Goal: Task Accomplishment & Management: Manage account settings

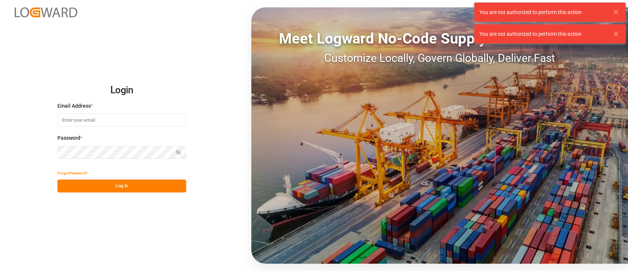
type input "[PERSON_NAME][EMAIL_ADDRESS][PERSON_NAME][DOMAIN_NAME]"
click at [135, 184] on button "Log In" at bounding box center [121, 185] width 129 height 13
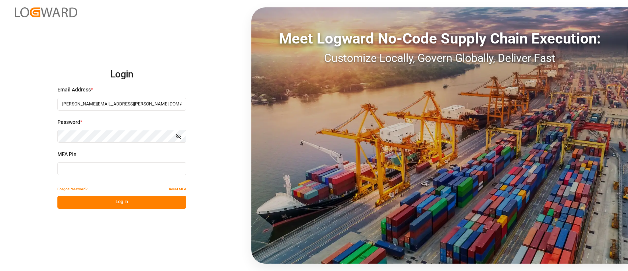
click at [147, 171] on input at bounding box center [121, 168] width 129 height 13
type input "270684"
click at [135, 201] on button "Log In" at bounding box center [121, 201] width 129 height 13
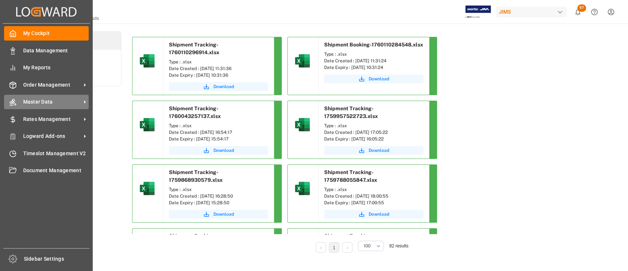
click at [53, 101] on span "Master Data" at bounding box center [52, 102] width 58 height 8
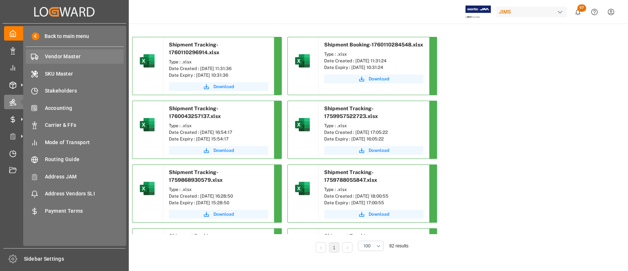
click at [68, 58] on span "Vendor Master" at bounding box center [84, 57] width 79 height 8
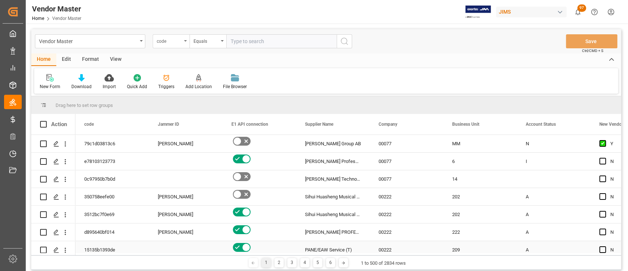
click at [178, 38] on div "code" at bounding box center [169, 40] width 25 height 8
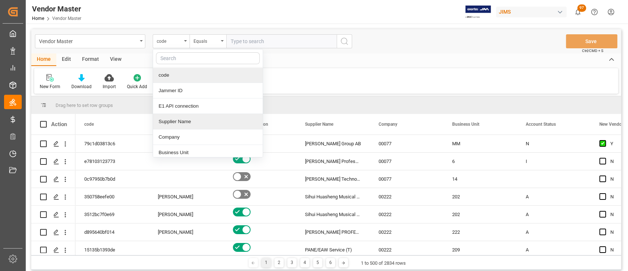
click at [201, 122] on div "Supplier Name" at bounding box center [208, 121] width 110 height 15
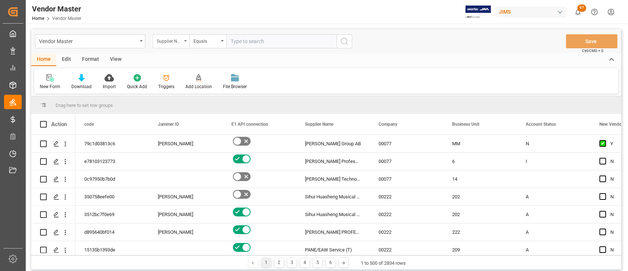
click at [181, 35] on div "Supplier Name" at bounding box center [171, 41] width 37 height 14
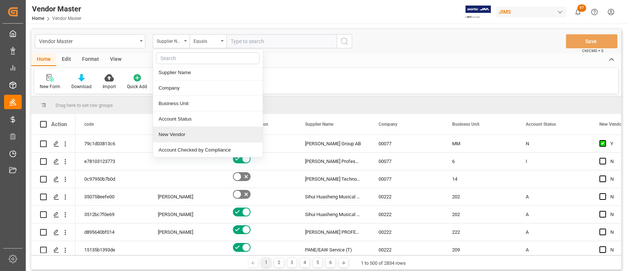
scroll to position [98, 0]
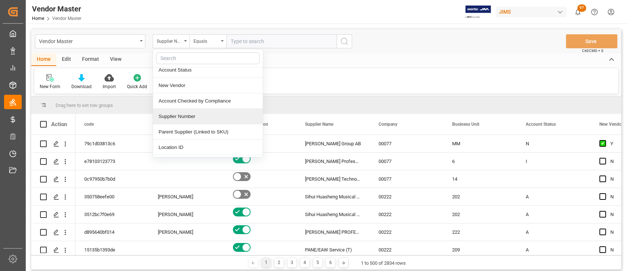
click at [202, 116] on div "Supplier Number" at bounding box center [208, 116] width 110 height 15
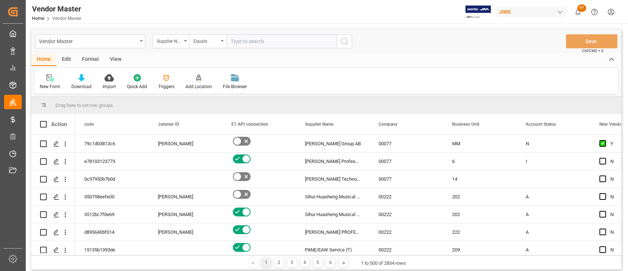
click at [256, 37] on input "text" at bounding box center [281, 41] width 110 height 14
paste input "780571"
type input "780571"
click at [352, 43] on button "search button" at bounding box center [344, 41] width 15 height 14
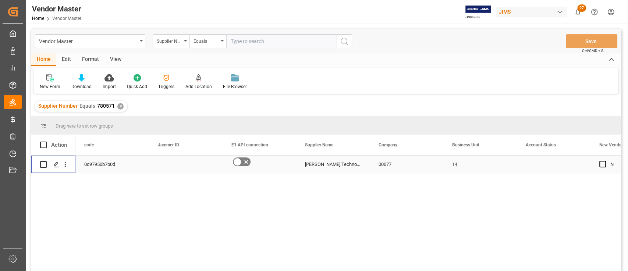
click at [44, 163] on input "Press Space to toggle row selection (unchecked)" at bounding box center [43, 164] width 7 height 7
checkbox input "true"
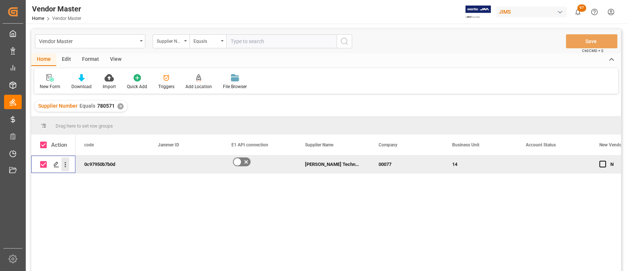
click at [67, 165] on icon "open menu" at bounding box center [65, 165] width 8 height 8
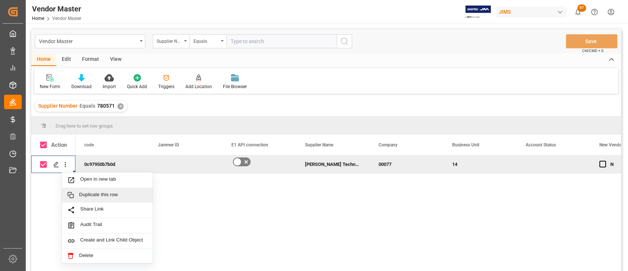
click at [115, 194] on span "Duplicate this row" at bounding box center [113, 194] width 68 height 7
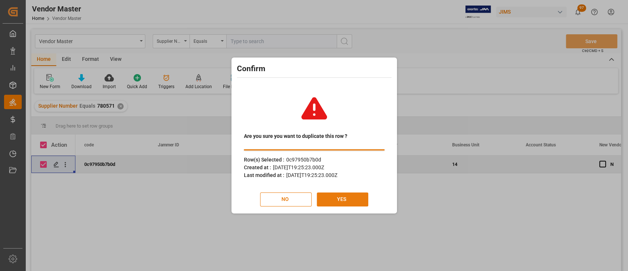
click at [342, 200] on button "YES" at bounding box center [343, 199] width 52 height 14
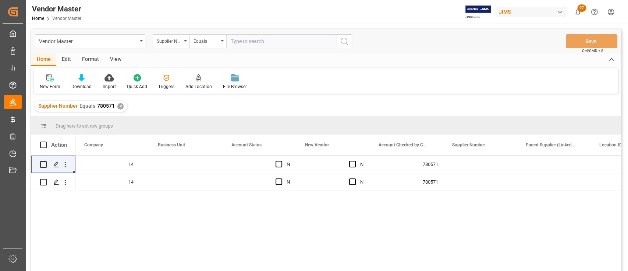
scroll to position [0, 324]
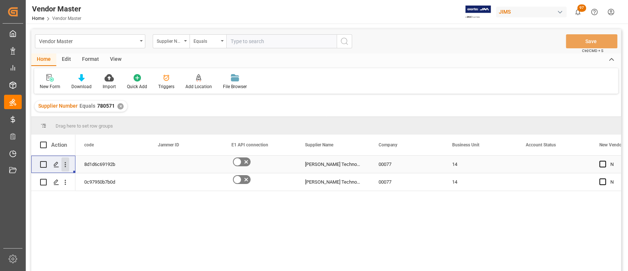
click at [65, 165] on icon "open menu" at bounding box center [65, 165] width 8 height 8
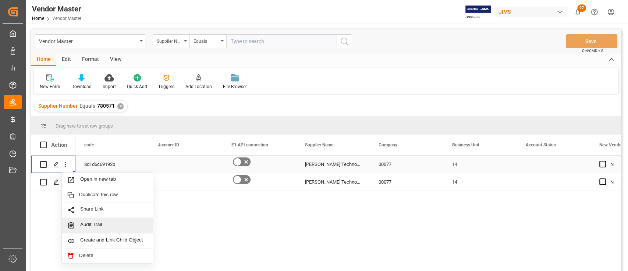
click at [114, 223] on span "Audit Trail" at bounding box center [113, 225] width 67 height 8
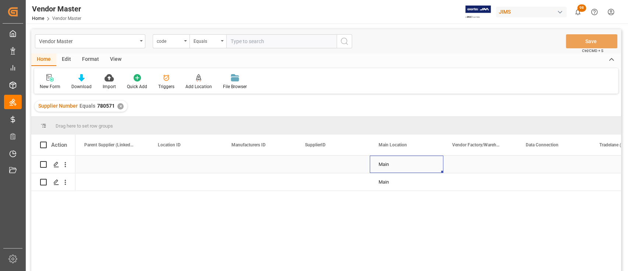
click at [391, 163] on div "Main" at bounding box center [407, 164] width 56 height 17
click at [407, 181] on div "Main" at bounding box center [407, 181] width 56 height 17
click at [414, 181] on div "Main" at bounding box center [407, 181] width 56 height 17
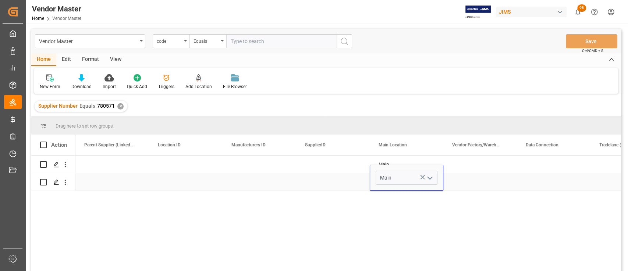
click at [428, 177] on icon "open menu" at bounding box center [430, 177] width 9 height 9
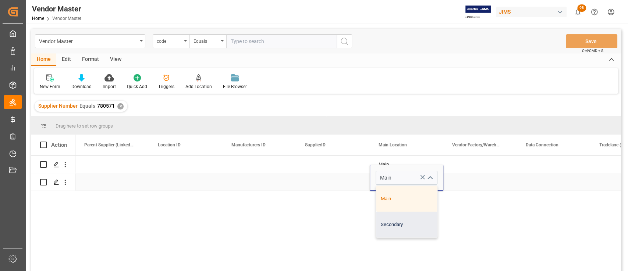
click at [405, 223] on div "Secondary" at bounding box center [406, 224] width 61 height 26
type input "Secondary"
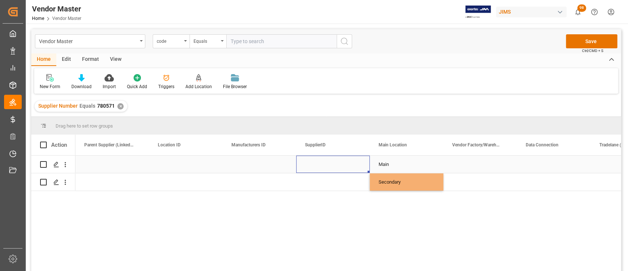
click at [324, 163] on div "Press SPACE to select this row." at bounding box center [333, 163] width 74 height 17
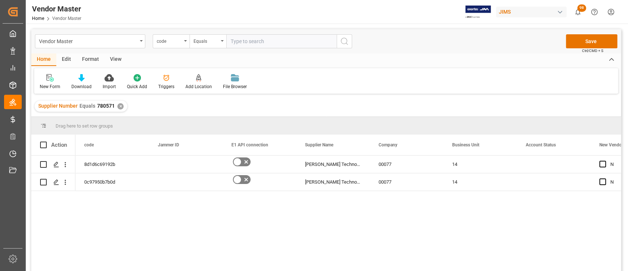
click at [288, 216] on div "N N 14 00077 [PERSON_NAME] Technology 8d1d6c69192b N N 14 00077 [PERSON_NAME] T…" at bounding box center [348, 215] width 546 height 120
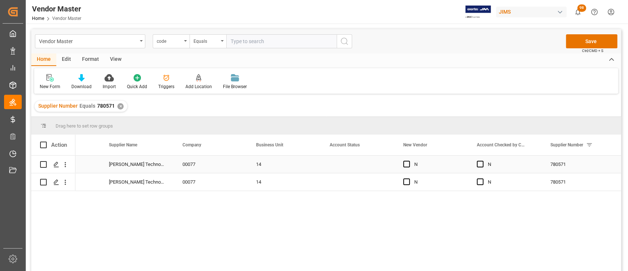
click at [349, 158] on div "Press SPACE to select this row." at bounding box center [358, 163] width 74 height 17
click at [385, 166] on button "open menu" at bounding box center [380, 168] width 11 height 11
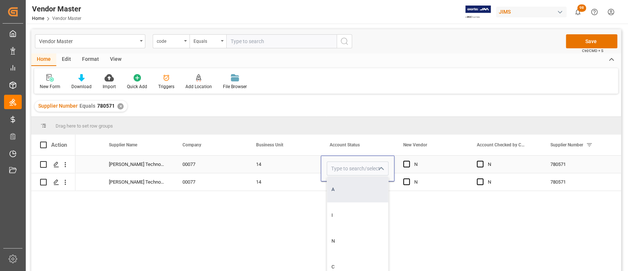
click at [358, 185] on div "A" at bounding box center [357, 189] width 61 height 26
type input "A"
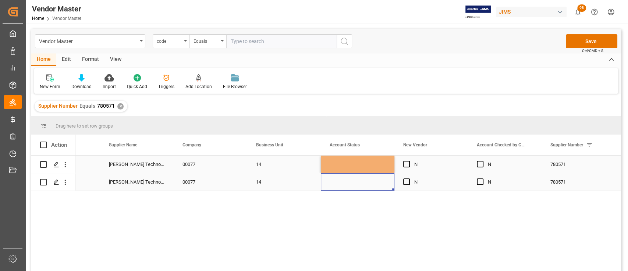
click at [362, 184] on div "Press SPACE to select this row." at bounding box center [358, 181] width 74 height 17
click at [368, 183] on div "Press SPACE to select this row." at bounding box center [358, 181] width 74 height 17
click at [381, 175] on icon "open menu" at bounding box center [381, 177] width 9 height 9
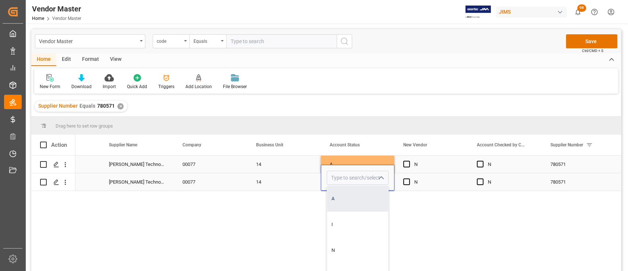
click at [344, 195] on div "A" at bounding box center [357, 199] width 61 height 26
type input "A"
click at [423, 216] on div "N N A 14 00077 [PERSON_NAME] Technology 780571 N N A 14 00077 [PERSON_NAME] Tec…" at bounding box center [348, 215] width 546 height 120
click at [406, 181] on span "Press SPACE to select this row." at bounding box center [406, 181] width 7 height 7
click at [409, 178] on input "Press SPACE to select this row." at bounding box center [409, 178] width 0 height 0
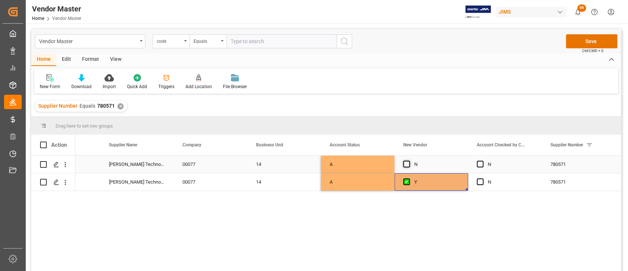
click at [408, 165] on span "Press SPACE to select this row." at bounding box center [406, 164] width 7 height 7
click at [409, 161] on input "Press SPACE to select this row." at bounding box center [409, 161] width 0 height 0
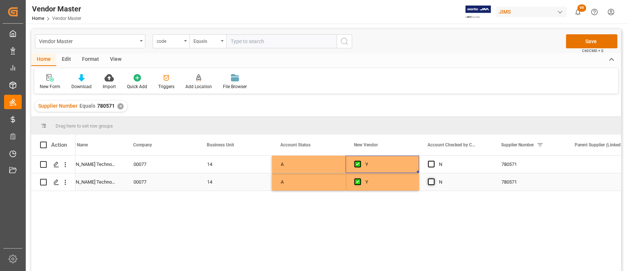
click at [431, 179] on span "Press SPACE to select this row." at bounding box center [431, 181] width 7 height 7
click at [434, 178] on input "Press SPACE to select this row." at bounding box center [434, 178] width 0 height 0
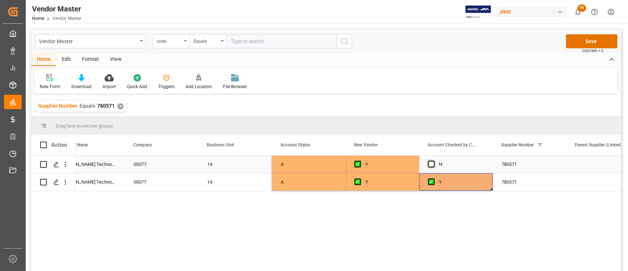
click at [433, 165] on span "Press SPACE to select this row." at bounding box center [431, 164] width 7 height 7
click at [434, 161] on input "Press SPACE to select this row." at bounding box center [434, 161] width 0 height 0
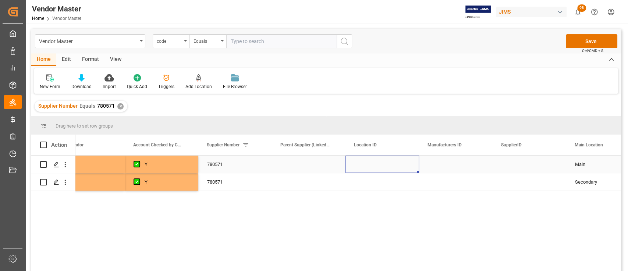
click at [367, 162] on div "Press SPACE to select this row." at bounding box center [383, 163] width 74 height 17
click at [371, 168] on input "Press SPACE to select this row." at bounding box center [383, 168] width 62 height 14
paste input "AS1 AM1"
type input "A"
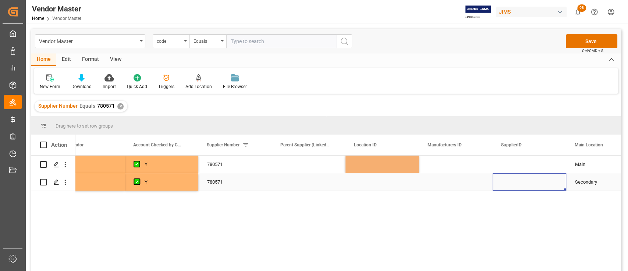
click at [499, 181] on div "Press SPACE to select this row." at bounding box center [530, 181] width 74 height 17
click at [584, 162] on div "Main" at bounding box center [603, 164] width 56 height 17
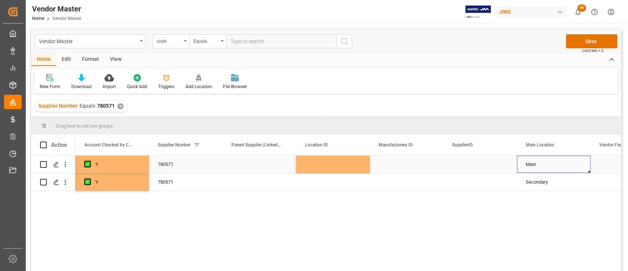
click at [545, 162] on div "Main" at bounding box center [554, 164] width 56 height 17
click at [581, 168] on icon "open menu" at bounding box center [577, 168] width 9 height 9
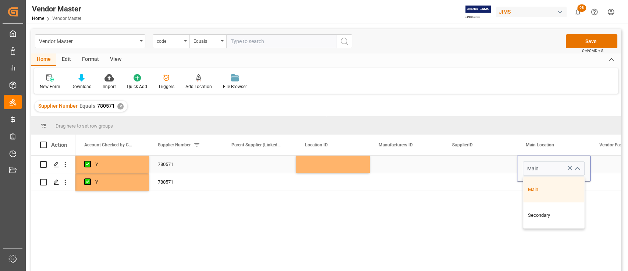
click at [345, 162] on div "Press SPACE to select this row." at bounding box center [333, 163] width 74 height 17
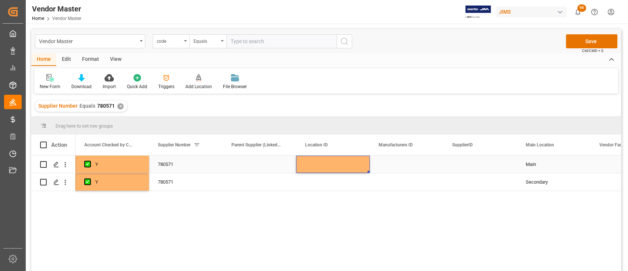
click at [327, 162] on div "Press SPACE to select this row." at bounding box center [333, 163] width 74 height 17
click at [325, 166] on input "Press SPACE to select this row." at bounding box center [333, 168] width 62 height 14
paste input "AS1 AM1"
drag, startPoint x: 334, startPoint y: 167, endPoint x: 315, endPoint y: 169, distance: 18.5
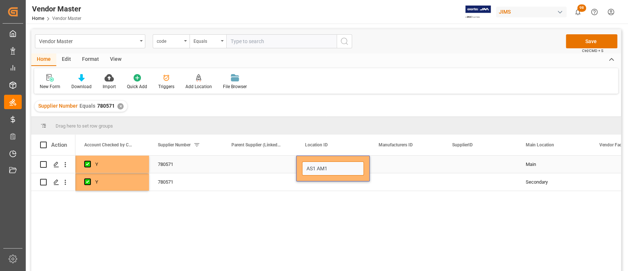
click at [315, 169] on input "AS1 AM1" at bounding box center [333, 168] width 62 height 14
type input "AS1"
click at [352, 187] on div "Press SPACE to select this row." at bounding box center [333, 181] width 74 height 17
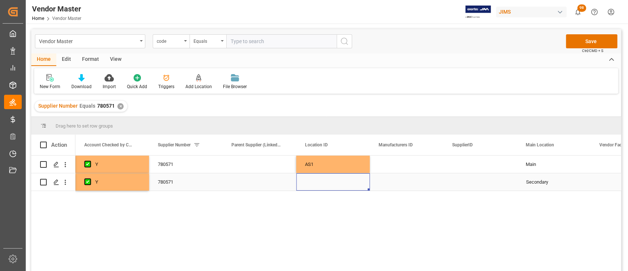
click at [329, 180] on div "Press SPACE to select this row." at bounding box center [333, 181] width 74 height 17
click at [324, 181] on input "Press SPACE to select this row." at bounding box center [333, 177] width 62 height 14
paste input "AM1"
click at [309, 177] on input "AM1" at bounding box center [333, 177] width 62 height 14
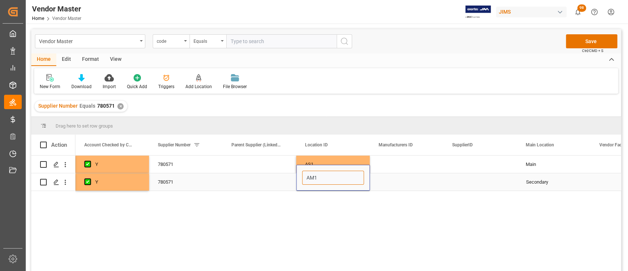
click at [307, 178] on input "AM1" at bounding box center [333, 177] width 62 height 14
type input "AM1"
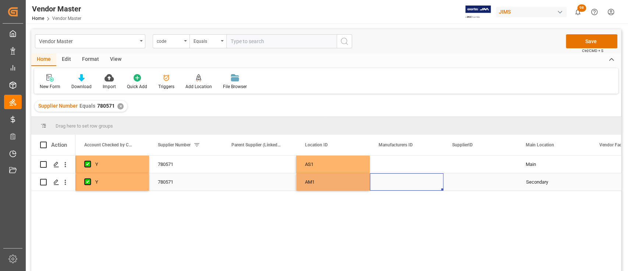
click at [405, 180] on div "Press SPACE to select this row." at bounding box center [407, 181] width 74 height 17
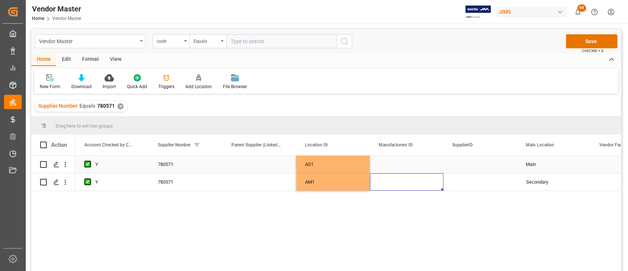
click at [174, 164] on div "780571" at bounding box center [186, 163] width 74 height 17
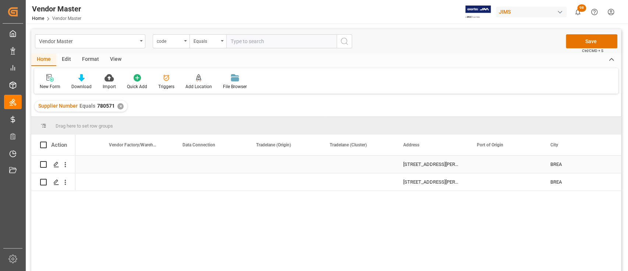
click at [195, 160] on div "Press SPACE to select this row." at bounding box center [211, 163] width 74 height 17
click at [195, 160] on div "Press SPACE to select this row." at bounding box center [211, 168] width 74 height 26
click at [230, 166] on icon "open menu" at bounding box center [233, 168] width 9 height 9
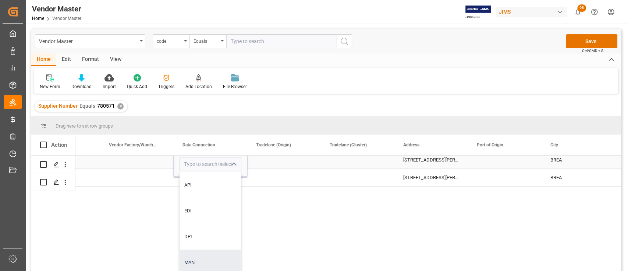
click at [201, 254] on div "MAN" at bounding box center [210, 262] width 61 height 26
type input "MAN"
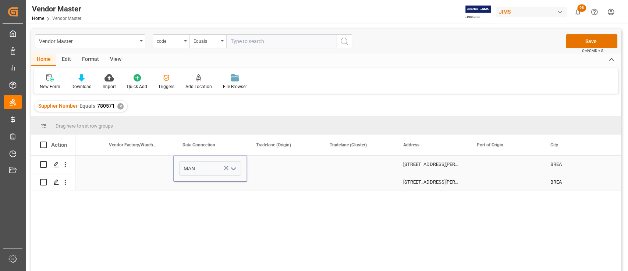
click at [207, 183] on div "Press SPACE to select this row." at bounding box center [211, 181] width 74 height 17
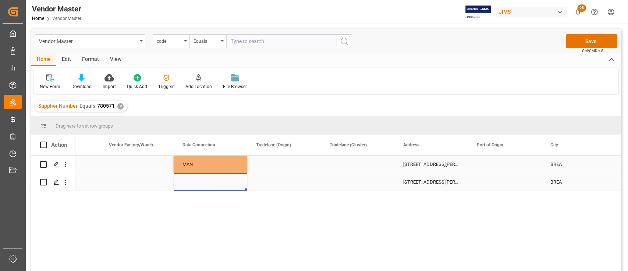
click at [203, 182] on div "Press SPACE to select this row." at bounding box center [211, 181] width 74 height 17
click at [203, 181] on div "Press SPACE to select this row." at bounding box center [211, 181] width 74 height 17
click at [233, 177] on icon "open menu" at bounding box center [233, 177] width 9 height 9
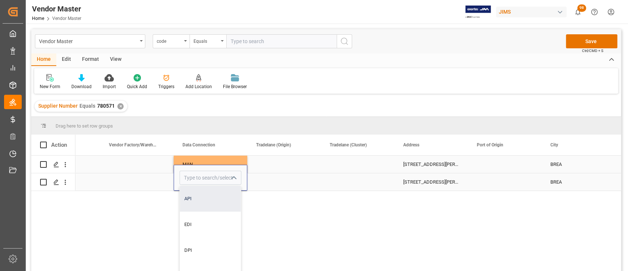
click at [202, 202] on div "API" at bounding box center [210, 199] width 61 height 26
type input "API"
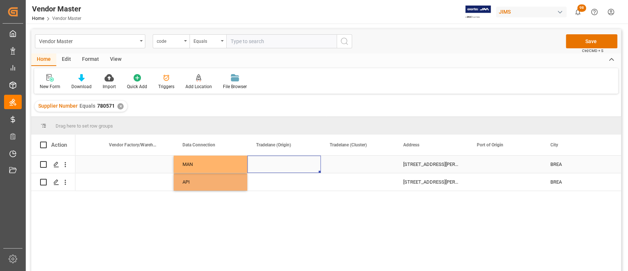
click at [279, 159] on div "Press SPACE to select this row." at bounding box center [284, 163] width 74 height 17
click at [283, 161] on div "Press SPACE to select this row." at bounding box center [284, 163] width 74 height 17
click at [306, 169] on polyline "open menu" at bounding box center [307, 169] width 4 height 2
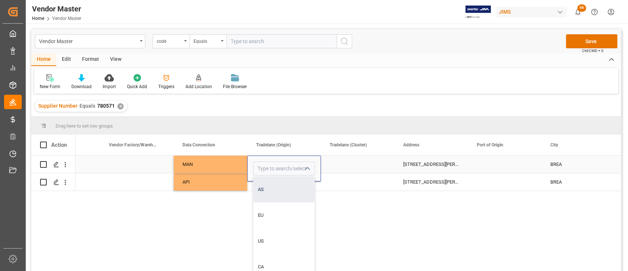
click at [278, 189] on div "AS" at bounding box center [284, 189] width 61 height 26
type input "AS"
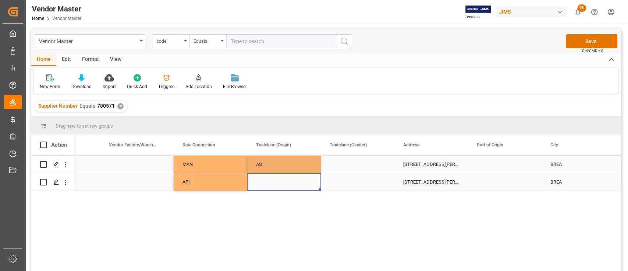
click at [278, 183] on div "Press SPACE to select this row." at bounding box center [284, 181] width 74 height 17
click at [278, 183] on input "Press SPACE to select this row." at bounding box center [284, 177] width 62 height 14
click at [305, 178] on icon "open menu" at bounding box center [307, 177] width 9 height 9
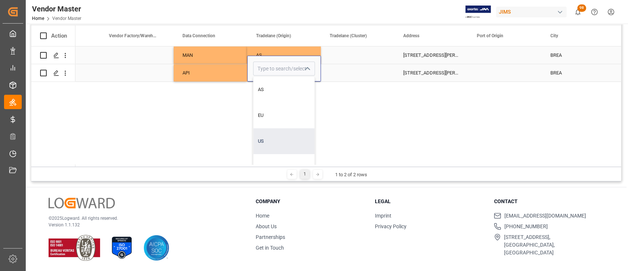
click at [272, 140] on div "US" at bounding box center [284, 141] width 61 height 26
type input "US"
click at [367, 114] on div "780571 Main MAN AS [STREET_ADDRESS][PERSON_NAME] Secondary API US [STREET_ADDRE…" at bounding box center [348, 106] width 546 height 120
click at [358, 69] on div "Press SPACE to select this row." at bounding box center [358, 72] width 74 height 17
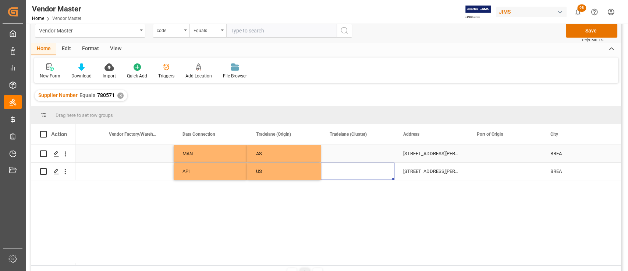
click at [353, 155] on div "Press SPACE to select this row." at bounding box center [358, 153] width 74 height 17
click at [353, 154] on div "Press SPACE to select this row." at bounding box center [358, 153] width 74 height 17
click at [381, 155] on icon "open menu" at bounding box center [381, 158] width 9 height 9
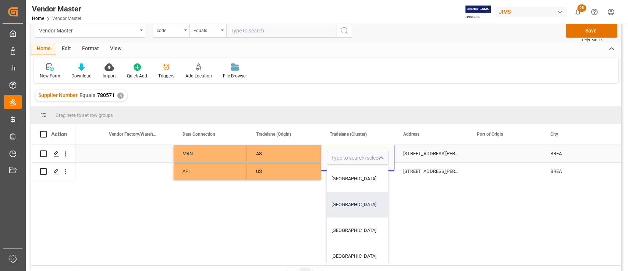
click at [356, 201] on div "[GEOGRAPHIC_DATA]" at bounding box center [357, 204] width 61 height 26
type input "[GEOGRAPHIC_DATA]"
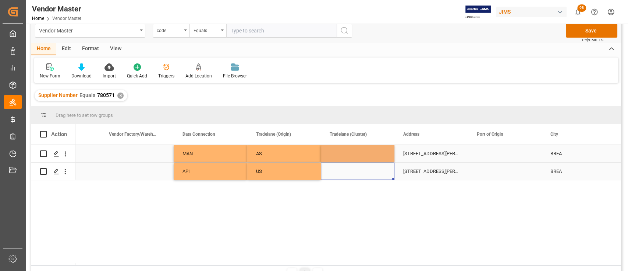
click at [358, 172] on div "Press SPACE to select this row." at bounding box center [358, 170] width 74 height 17
click at [366, 172] on div "Press SPACE to select this row." at bounding box center [358, 170] width 74 height 17
click at [383, 168] on icon "open menu" at bounding box center [381, 167] width 9 height 9
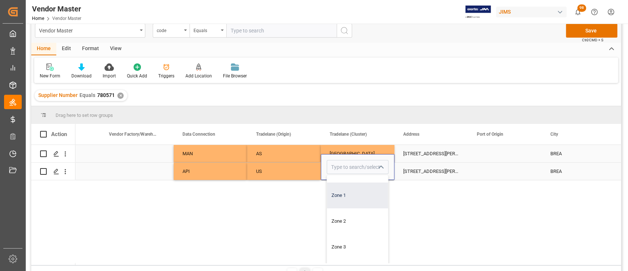
click at [351, 199] on div "Zone 1" at bounding box center [357, 195] width 61 height 26
type input "Zone 1"
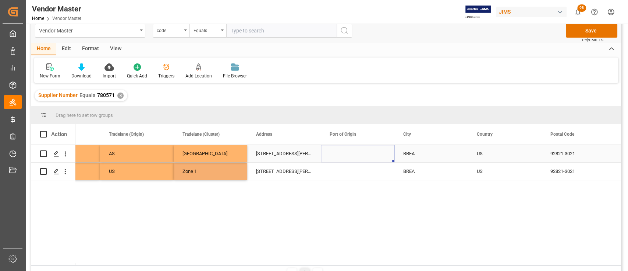
click at [343, 152] on div "Press SPACE to select this row." at bounding box center [358, 153] width 74 height 17
click at [282, 152] on div "[STREET_ADDRESS][PERSON_NAME]" at bounding box center [284, 153] width 74 height 17
click at [282, 151] on input "[STREET_ADDRESS][PERSON_NAME]" at bounding box center [284, 158] width 62 height 14
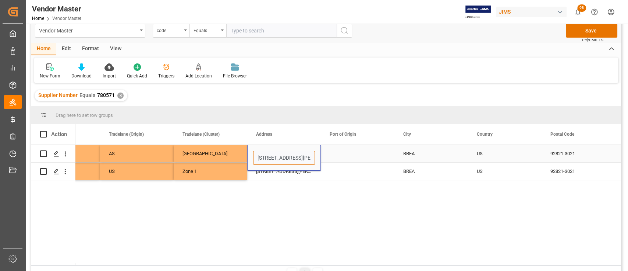
paste input "[STREET_ADDRESS]"
type input "[STREET_ADDRESS]"
click at [369, 199] on div "MAN AS North China [STREET_ADDRESS] CA API US Zone 1 [STREET_ADDRESS][PERSON_NA…" at bounding box center [348, 205] width 546 height 120
click at [354, 154] on div "Press SPACE to select this row." at bounding box center [358, 153] width 74 height 17
click at [421, 152] on div "BREA" at bounding box center [432, 153] width 74 height 17
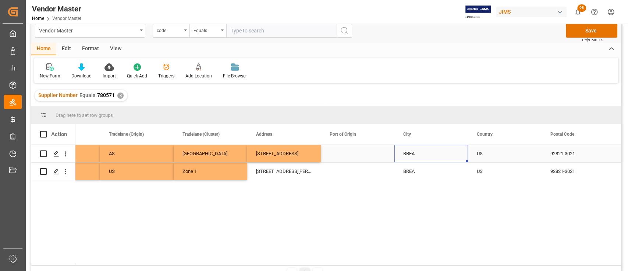
click at [421, 152] on div "BREA" at bounding box center [432, 153] width 74 height 17
click at [412, 152] on input "BREA" at bounding box center [432, 158] width 62 height 14
click at [416, 156] on input "BREA" at bounding box center [432, 158] width 62 height 14
paste input "[GEOGRAPHIC_DATA]"
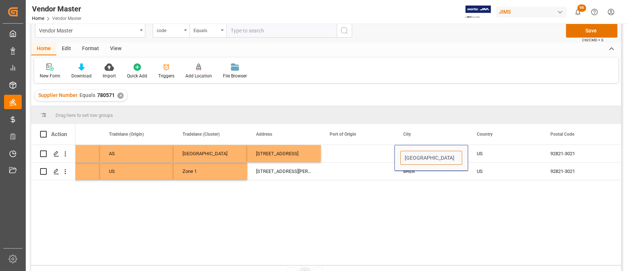
type input "[GEOGRAPHIC_DATA]"
click at [430, 209] on div "MAN AS North China [STREET_ADDRESS] CA API US Zone 1 [STREET_ADDRESS][PERSON_NA…" at bounding box center [348, 205] width 546 height 120
click at [489, 152] on div "US" at bounding box center [505, 153] width 56 height 17
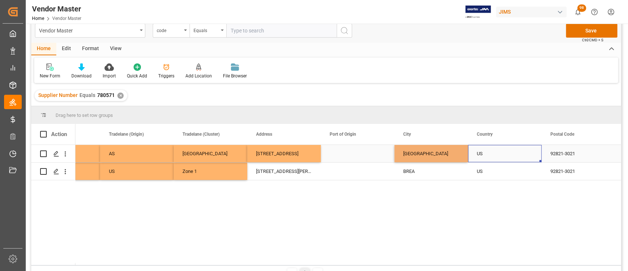
click at [489, 152] on div "US" at bounding box center [505, 153] width 56 height 17
click at [491, 155] on input "US" at bounding box center [505, 158] width 62 height 14
type input "U"
type input "CN"
click at [429, 173] on div "BREA" at bounding box center [432, 170] width 74 height 17
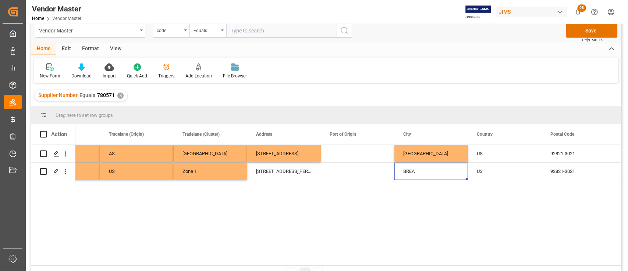
click at [415, 205] on div "MAN AS North China [STREET_ADDRESS] CA API US Zone 1 [STREET_ADDRESS][PERSON_NA…" at bounding box center [348, 205] width 546 height 120
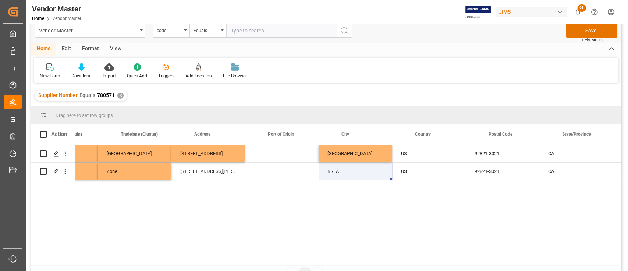
scroll to position [0, 1325]
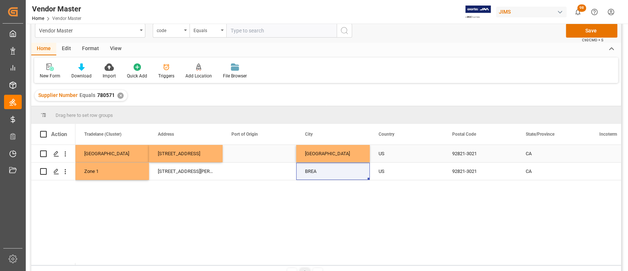
click at [387, 150] on div "US" at bounding box center [407, 153] width 56 height 17
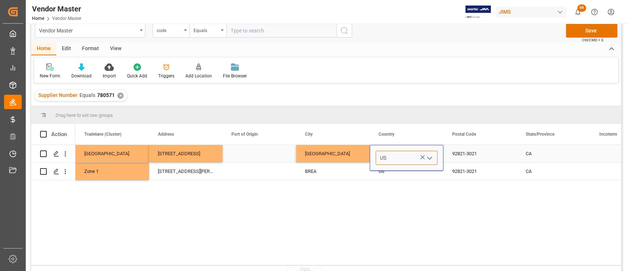
click at [392, 152] on input "US" at bounding box center [407, 158] width 62 height 14
type input "U"
type input "CN"
click at [389, 186] on div "CN" at bounding box center [406, 179] width 61 height 26
click at [397, 176] on div "US" at bounding box center [407, 171] width 56 height 17
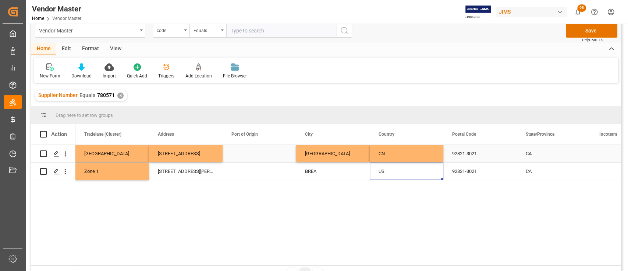
click at [463, 150] on div "92821-3021" at bounding box center [481, 153] width 74 height 17
click at [471, 151] on div "92821-3021" at bounding box center [481, 153] width 74 height 17
click at [471, 151] on input "92821-3021" at bounding box center [480, 158] width 62 height 14
type input "518109"
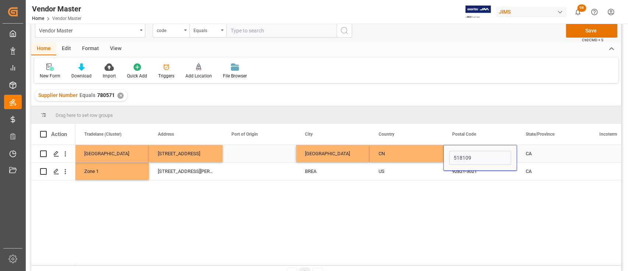
click at [531, 153] on div "CA" at bounding box center [554, 153] width 74 height 17
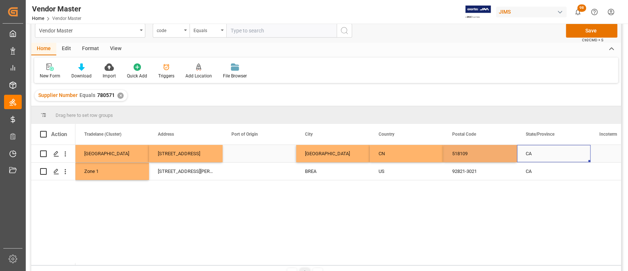
click at [540, 152] on div "CA" at bounding box center [554, 153] width 74 height 17
click at [541, 155] on input "CA" at bounding box center [554, 158] width 62 height 14
click at [268, 151] on div "Press SPACE to select this row." at bounding box center [260, 153] width 74 height 17
click at [308, 152] on div "[GEOGRAPHIC_DATA]" at bounding box center [333, 153] width 74 height 17
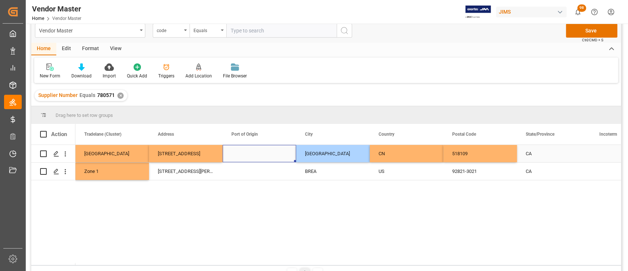
click at [251, 149] on div "Press SPACE to select this row." at bounding box center [260, 153] width 74 height 17
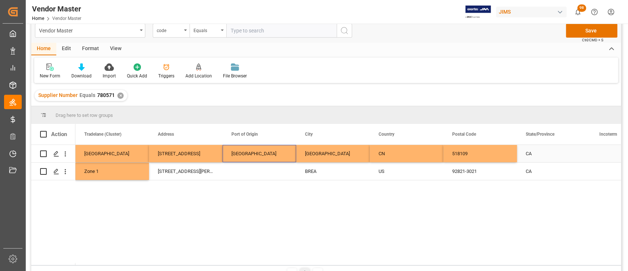
click at [544, 149] on div "CA" at bounding box center [554, 153] width 74 height 17
click at [540, 152] on div "CA" at bounding box center [554, 153] width 74 height 17
click at [540, 152] on input "CA" at bounding box center [554, 158] width 62 height 14
paste input "[GEOGRAPHIC_DATA]"
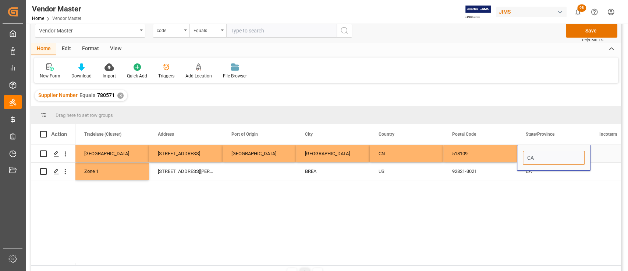
type input "[GEOGRAPHIC_DATA]"
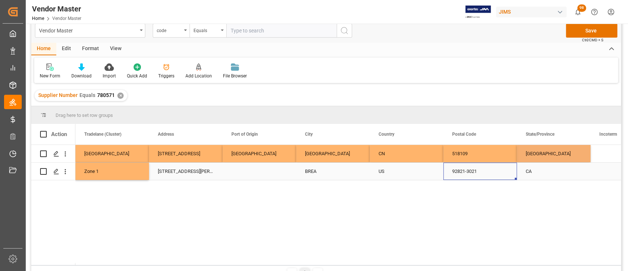
click at [473, 167] on div "92821-3021" at bounding box center [481, 170] width 74 height 17
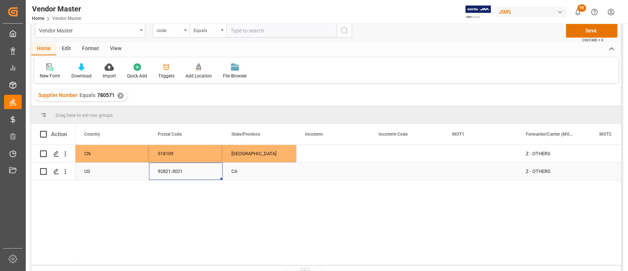
scroll to position [0, 1648]
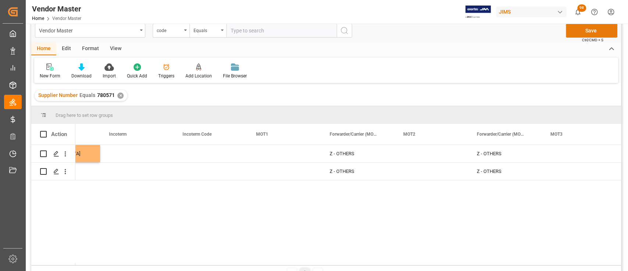
click at [586, 32] on button "Save" at bounding box center [592, 31] width 52 height 14
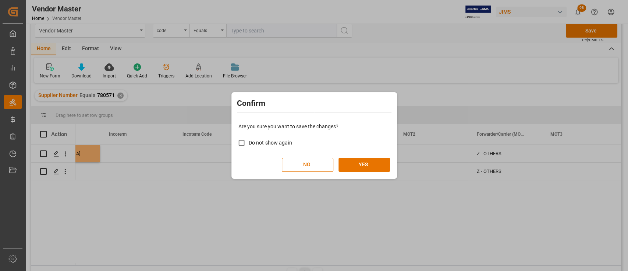
click at [266, 144] on span "Do not show again" at bounding box center [270, 143] width 43 height 6
click at [249, 144] on input "Do not show again" at bounding box center [242, 142] width 14 height 14
checkbox input "true"
click at [360, 165] on button "YES" at bounding box center [365, 165] width 52 height 14
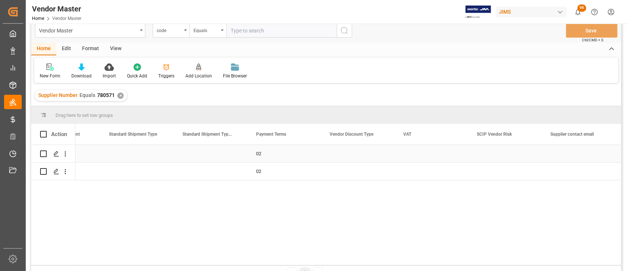
click at [362, 152] on div "Press SPACE to select this row." at bounding box center [358, 153] width 74 height 17
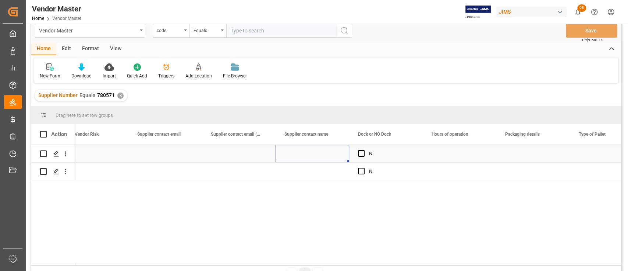
click at [309, 151] on div "Press SPACE to select this row." at bounding box center [313, 153] width 74 height 17
click at [310, 156] on input "Press SPACE to select this row." at bounding box center [313, 158] width 62 height 14
paste input "[PERSON_NAME]"
type input "[PERSON_NAME]"
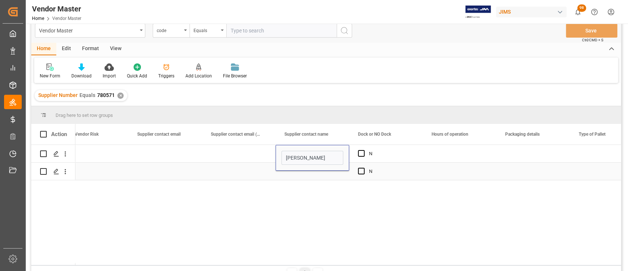
click at [311, 175] on div "Press SPACE to select this row." at bounding box center [313, 170] width 74 height 17
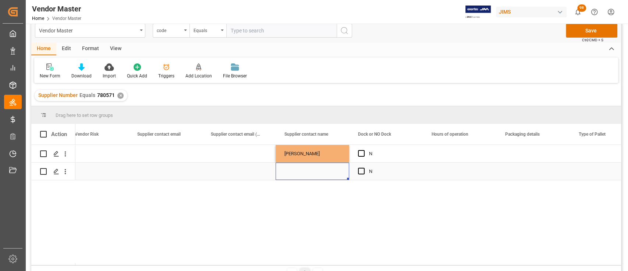
click at [308, 171] on div "Press SPACE to select this row." at bounding box center [313, 170] width 74 height 17
click at [308, 171] on input "Press SPACE to select this row." at bounding box center [313, 167] width 62 height 14
type input "[PERSON_NAME]"
click at [330, 210] on div "N [PERSON_NAME] N [PERSON_NAME]" at bounding box center [348, 205] width 546 height 120
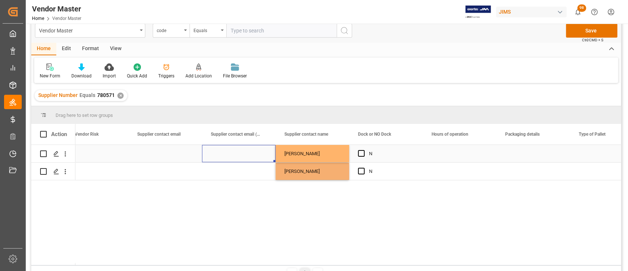
click at [230, 148] on div "Press SPACE to select this row." at bounding box center [239, 153] width 74 height 17
click at [235, 150] on div "Press SPACE to select this row." at bounding box center [239, 153] width 74 height 17
click at [174, 149] on div "Press SPACE to select this row." at bounding box center [165, 153] width 74 height 17
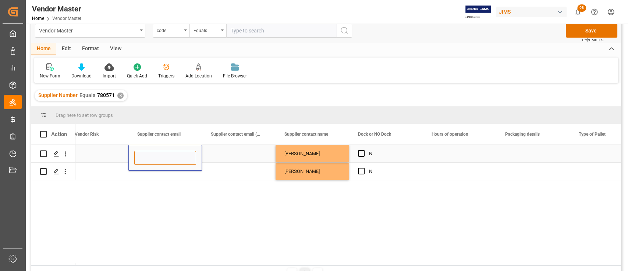
click at [168, 155] on input "Press SPACE to select this row." at bounding box center [165, 158] width 62 height 14
paste input "[PERSON_NAME][EMAIL_ADDRESS][DOMAIN_NAME]"
type input "[PERSON_NAME][EMAIL_ADDRESS][DOMAIN_NAME]"
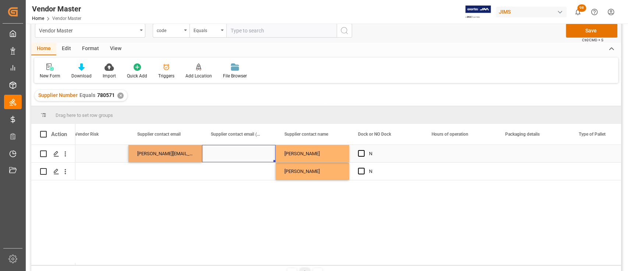
click at [233, 161] on div "Press SPACE to select this row." at bounding box center [239, 153] width 74 height 17
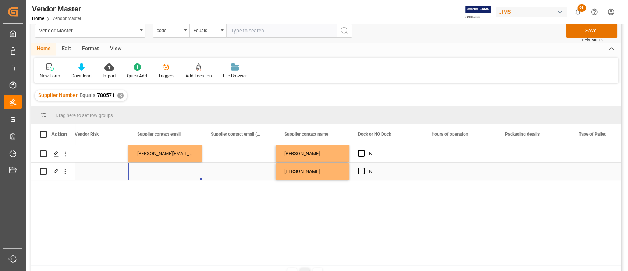
click at [174, 172] on div "Press SPACE to select this row." at bounding box center [165, 170] width 74 height 17
click at [174, 171] on div "Press SPACE to select this row." at bounding box center [165, 170] width 74 height 17
click at [171, 171] on div "Press SPACE to select this row." at bounding box center [165, 170] width 74 height 17
click at [168, 171] on input "Press SPACE to select this row." at bounding box center [165, 167] width 62 height 14
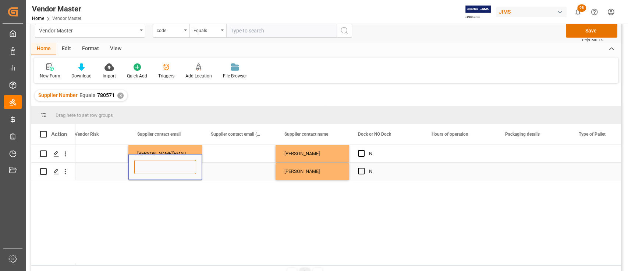
paste input "[PERSON_NAME][EMAIL_ADDRESS][DOMAIN_NAME]"
type input "[PERSON_NAME][EMAIL_ADDRESS][DOMAIN_NAME]"
click at [422, 168] on div "N" at bounding box center [386, 170] width 74 height 17
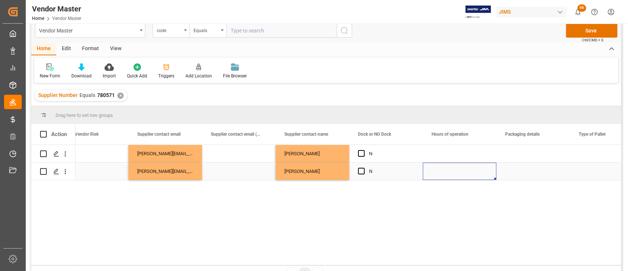
click at [453, 170] on div "Press SPACE to select this row." at bounding box center [460, 170] width 74 height 17
click at [514, 155] on div "Press SPACE to select this row." at bounding box center [534, 153] width 74 height 17
click at [460, 151] on div "Press SPACE to select this row." at bounding box center [460, 153] width 74 height 17
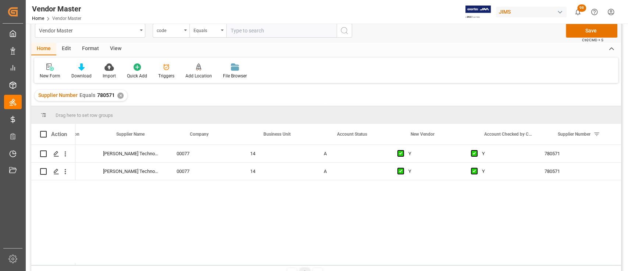
scroll to position [0, 96]
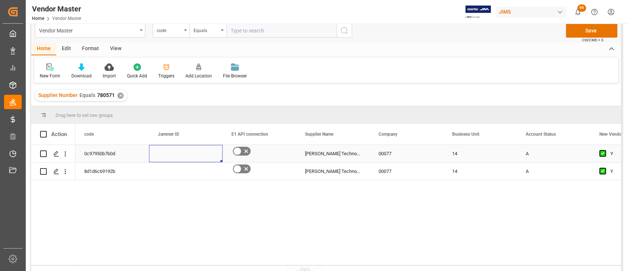
click at [175, 146] on div "Press SPACE to select this row." at bounding box center [186, 153] width 74 height 17
click at [174, 151] on div "Press SPACE to select this row." at bounding box center [186, 153] width 74 height 17
click at [209, 157] on icon "open menu" at bounding box center [209, 158] width 9 height 9
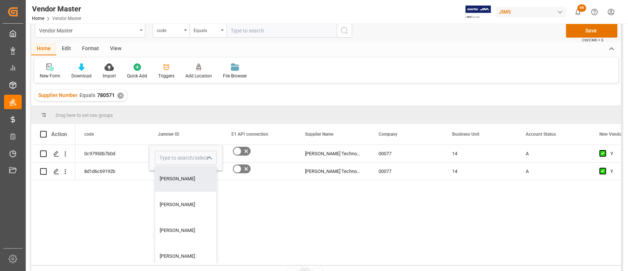
click at [303, 218] on div "Y Y A 14 00077 [PERSON_NAME] Technology [PERSON_NAME] [PERSON_NAME] [PERSON_NAM…" at bounding box center [348, 205] width 546 height 120
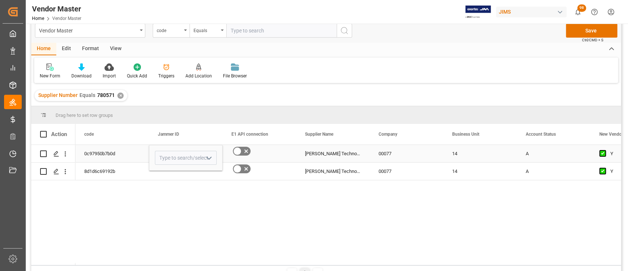
click at [244, 151] on icon "Press SPACE to select this row." at bounding box center [246, 151] width 9 height 9
click at [0, 0] on input "Press SPACE to select this row." at bounding box center [0, 0] width 0 height 0
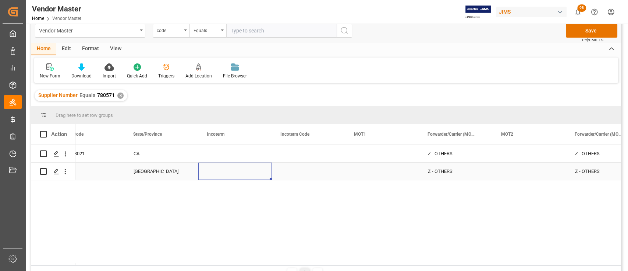
click at [228, 167] on div "Press SPACE to select this row." at bounding box center [235, 170] width 74 height 17
click at [230, 172] on input "Press SPACE to select this row." at bounding box center [235, 167] width 62 height 14
type input "FOB"
click at [145, 169] on div "[GEOGRAPHIC_DATA]" at bounding box center [162, 170] width 74 height 17
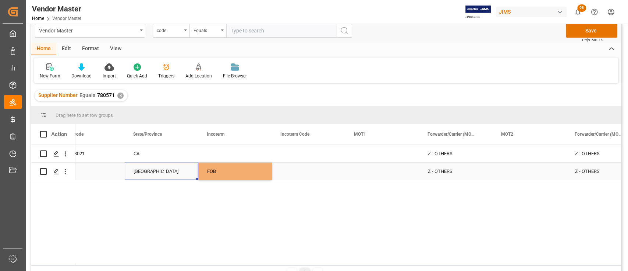
click at [145, 169] on div "[GEOGRAPHIC_DATA]" at bounding box center [162, 170] width 74 height 17
click at [147, 170] on input "[GEOGRAPHIC_DATA]" at bounding box center [162, 167] width 62 height 14
click at [148, 170] on input "[GEOGRAPHIC_DATA]" at bounding box center [162, 167] width 62 height 14
click at [229, 171] on div "FOB" at bounding box center [235, 170] width 74 height 17
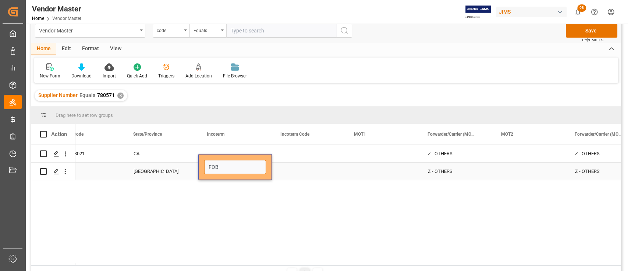
click at [235, 169] on input "FOB" at bounding box center [235, 167] width 62 height 14
paste input "[GEOGRAPHIC_DATA]"
type input "FOB Shenzhen, [GEOGRAPHIC_DATA]"
click at [309, 167] on div "Press SPACE to select this row." at bounding box center [309, 170] width 74 height 17
click at [303, 170] on div "Press SPACE to select this row." at bounding box center [309, 170] width 74 height 17
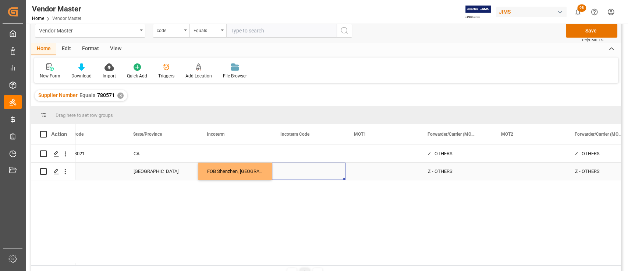
click at [303, 170] on div "Press SPACE to select this row." at bounding box center [309, 170] width 74 height 17
type input "FOB"
click at [298, 145] on div "Press SPACE to select this row." at bounding box center [309, 153] width 74 height 17
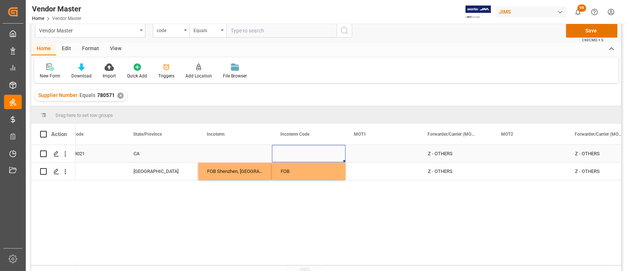
click at [298, 154] on div "Press SPACE to select this row." at bounding box center [309, 153] width 74 height 17
click at [298, 154] on input "Press SPACE to select this row." at bounding box center [309, 158] width 62 height 14
type input "FOB"
click at [387, 154] on div "Press SPACE to select this row." at bounding box center [383, 153] width 74 height 17
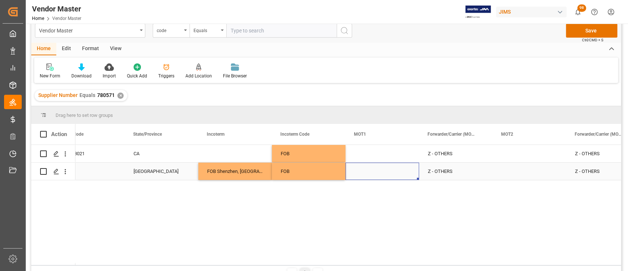
click at [374, 173] on div "Press SPACE to select this row." at bounding box center [383, 170] width 74 height 17
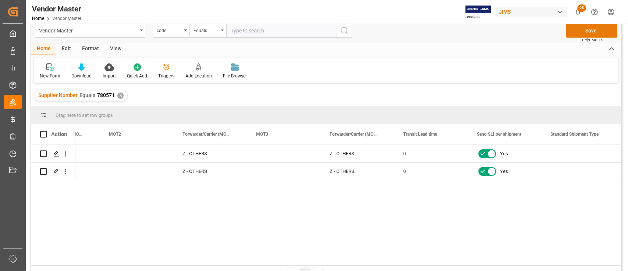
click at [582, 31] on button "Save" at bounding box center [592, 31] width 52 height 14
drag, startPoint x: 368, startPoint y: 262, endPoint x: 200, endPoint y: 255, distance: 168.4
click at [200, 255] on div "Action MOT1 Forwarder/Carrier (MOT1) MOT2 0" at bounding box center [326, 194] width 590 height 141
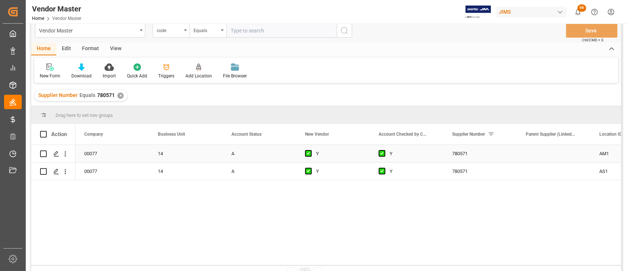
click at [470, 151] on div "780571" at bounding box center [481, 153] width 74 height 17
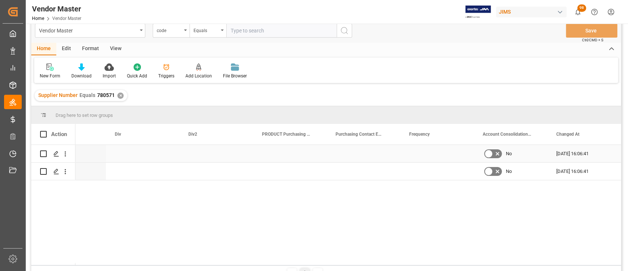
click at [143, 147] on div "Press SPACE to select this row." at bounding box center [143, 153] width 74 height 17
click at [137, 152] on div "Press SPACE to select this row." at bounding box center [143, 153] width 74 height 17
click at [155, 159] on input "Press SPACE to select this row." at bounding box center [143, 158] width 62 height 14
type input "OL"
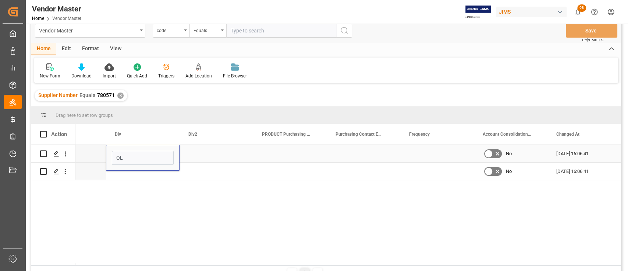
click at [207, 161] on div "Press SPACE to select this row." at bounding box center [217, 153] width 74 height 17
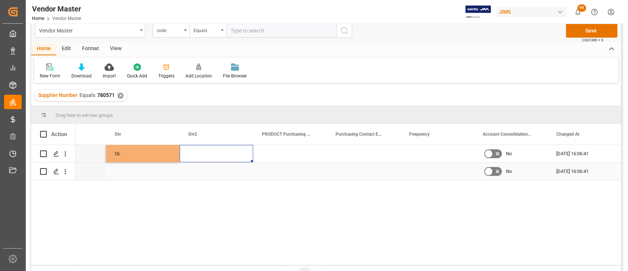
click at [134, 171] on div "Press SPACE to select this row." at bounding box center [143, 170] width 74 height 17
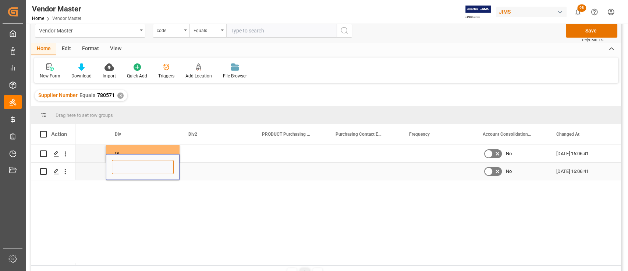
click at [134, 171] on input "Press SPACE to select this row." at bounding box center [143, 167] width 62 height 14
type input "OL"
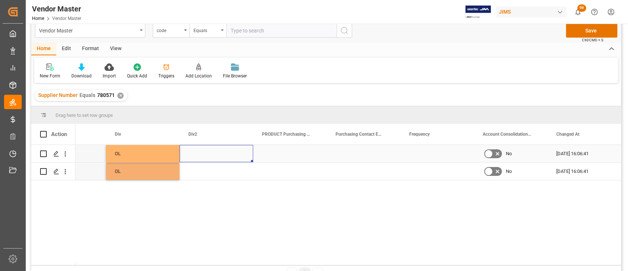
click at [206, 151] on div "Press SPACE to select this row." at bounding box center [217, 153] width 74 height 17
click at [206, 151] on input "Press SPACE to select this row." at bounding box center [217, 158] width 62 height 14
type input "OL"
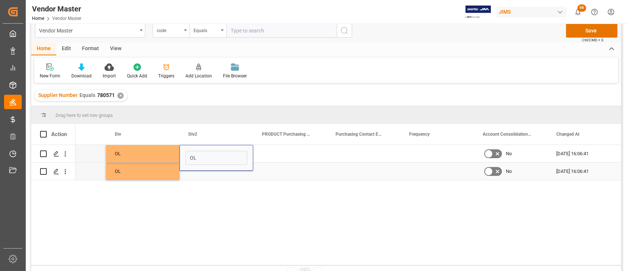
click at [206, 172] on div "Press SPACE to select this row." at bounding box center [217, 170] width 74 height 17
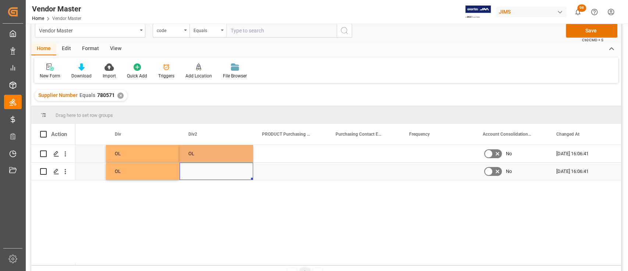
click at [206, 170] on div "Press SPACE to select this row." at bounding box center [217, 170] width 74 height 17
type input "OL"
click at [285, 172] on div "Press SPACE to select this row." at bounding box center [290, 170] width 74 height 17
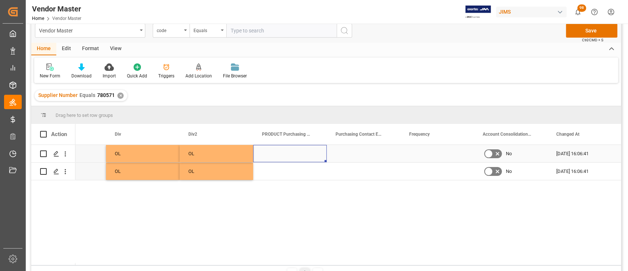
click at [282, 154] on div "Press SPACE to select this row." at bounding box center [290, 153] width 74 height 17
click at [589, 30] on button "Save" at bounding box center [592, 31] width 52 height 14
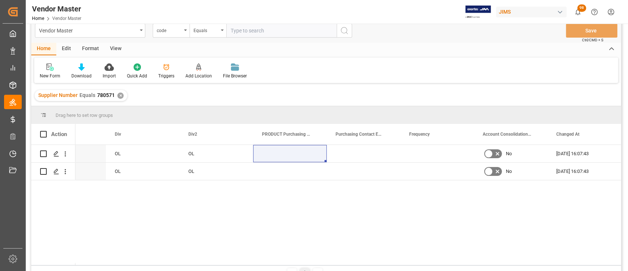
click at [450, 225] on div "[DATE] 15:25:23 OL OL No [DATE] 16:07:43 [DATE] 15:58:47 OL OL No [DATE] 16:07:…" at bounding box center [348, 205] width 546 height 120
click at [362, 211] on div "[DATE] 15:25:23 OL OL No [DATE] 16:07:43 [DATE] 15:58:47 OL OL No [DATE] 16:07:…" at bounding box center [348, 205] width 546 height 120
click at [373, 202] on div "[DATE] 15:25:23 OL OL No [DATE] 16:07:43 [DATE] 15:58:47 OL OL No [DATE] 16:07:…" at bounding box center [348, 205] width 546 height 120
click at [364, 151] on div "Press SPACE to select this row." at bounding box center [364, 153] width 74 height 17
click at [360, 170] on div "Press SPACE to select this row." at bounding box center [364, 170] width 74 height 17
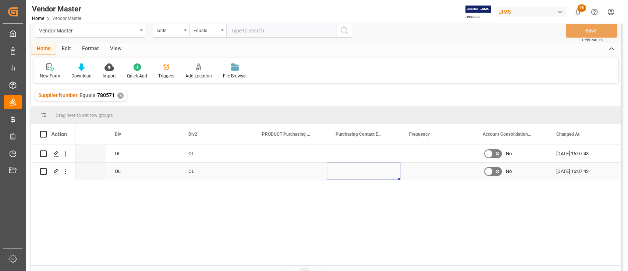
click at [288, 170] on div "Press SPACE to select this row." at bounding box center [290, 170] width 74 height 17
click at [285, 149] on div "Press SPACE to select this row." at bounding box center [290, 153] width 74 height 17
